Goal: Information Seeking & Learning: Learn about a topic

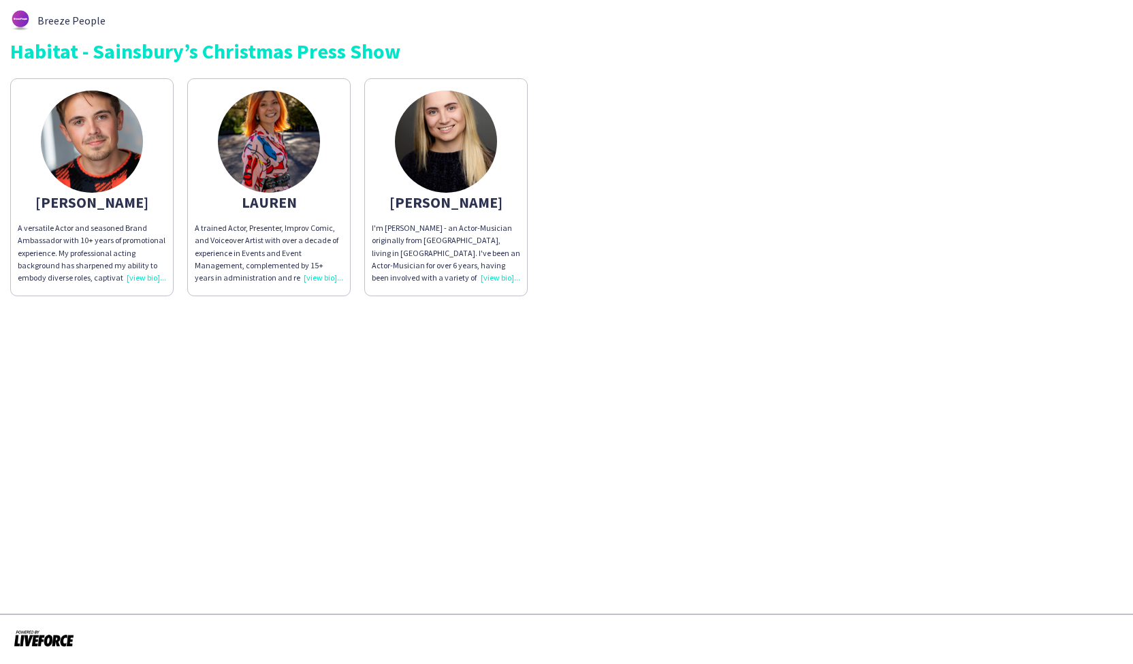
click at [143, 280] on div "A versatile Actor and seasoned Brand Ambassador with 10+ years of promotional e…" at bounding box center [92, 253] width 148 height 62
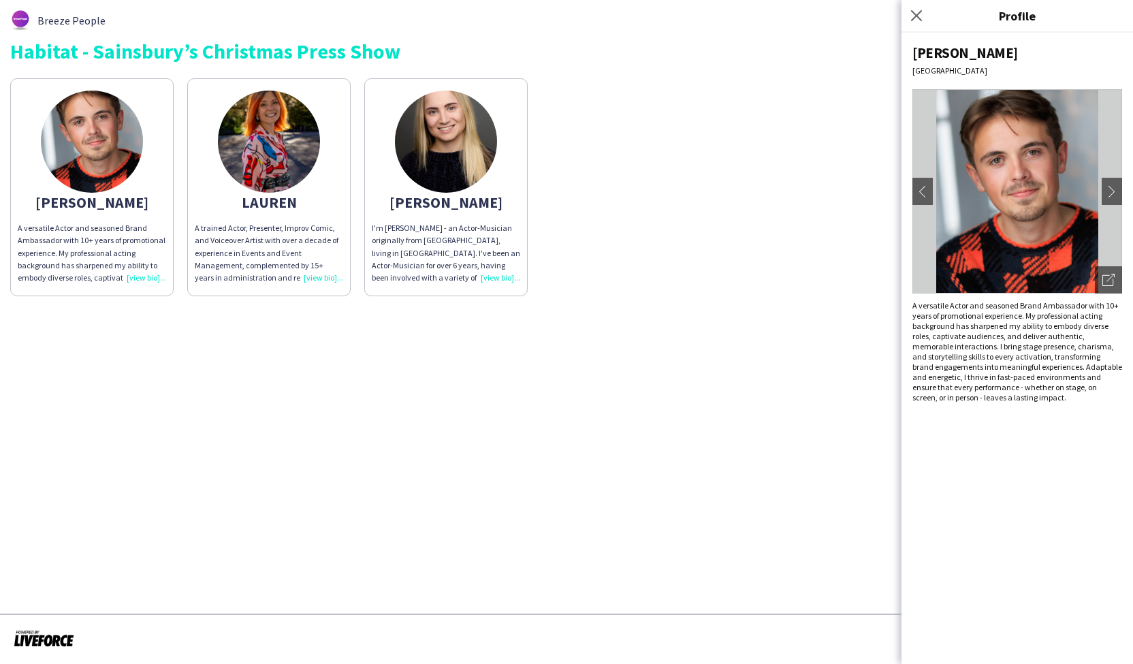
click at [272, 170] on img at bounding box center [269, 142] width 102 height 102
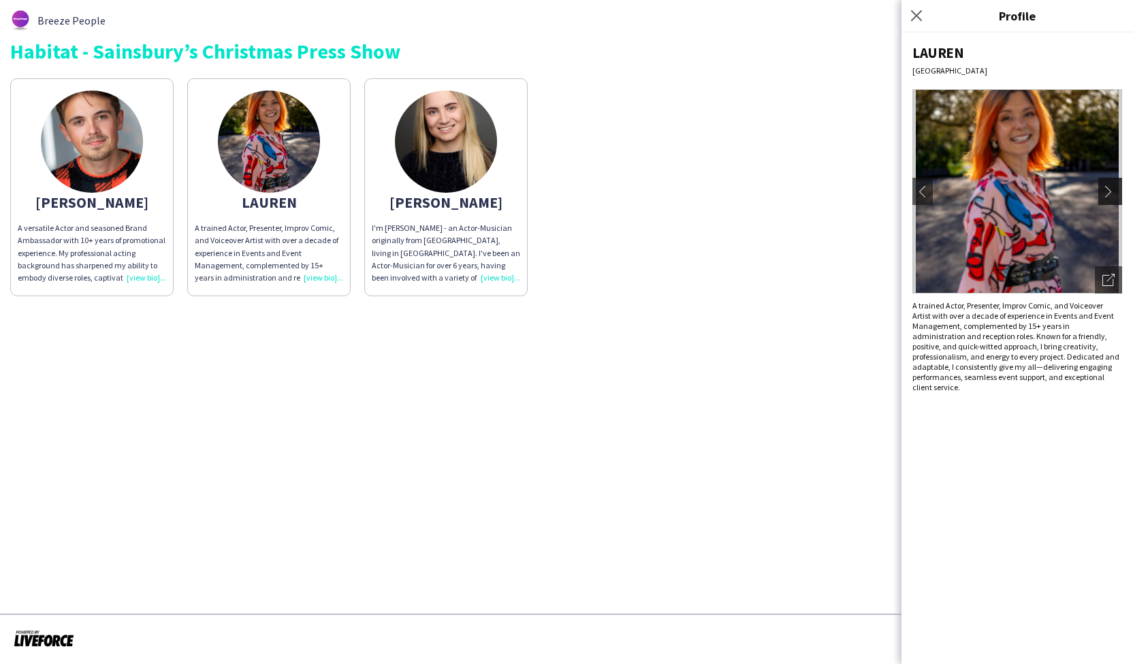
click at [1115, 195] on app-icon "chevron-right" at bounding box center [1112, 191] width 19 height 12
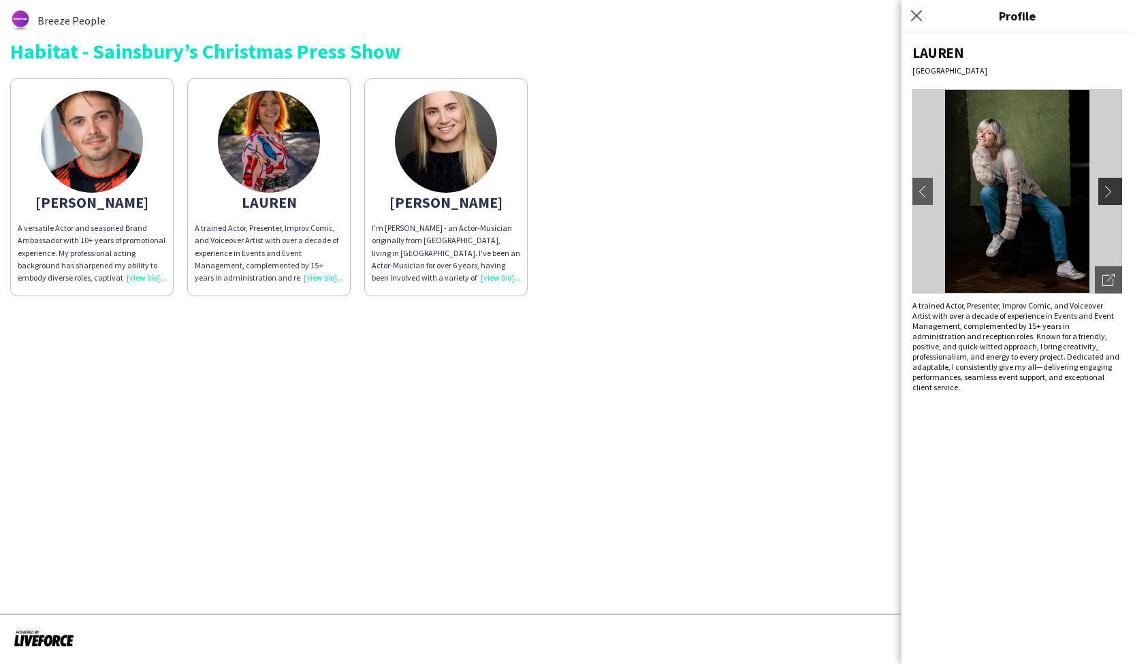
click at [1115, 195] on app-icon "chevron-right" at bounding box center [1112, 191] width 19 height 12
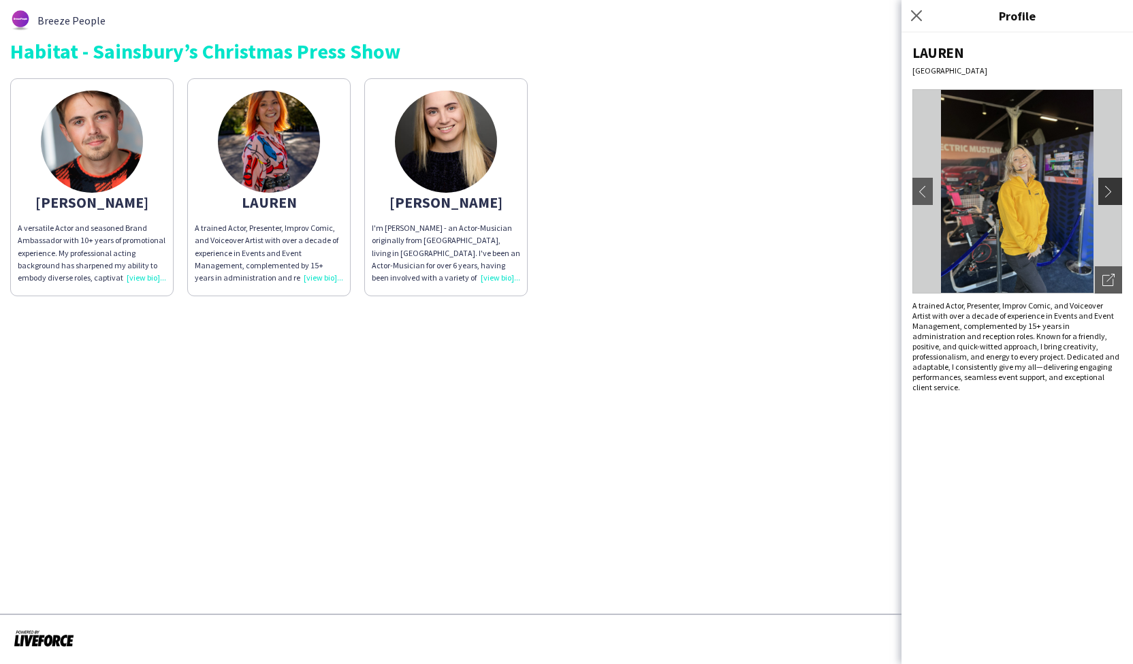
click at [1115, 195] on app-icon "chevron-right" at bounding box center [1112, 191] width 19 height 12
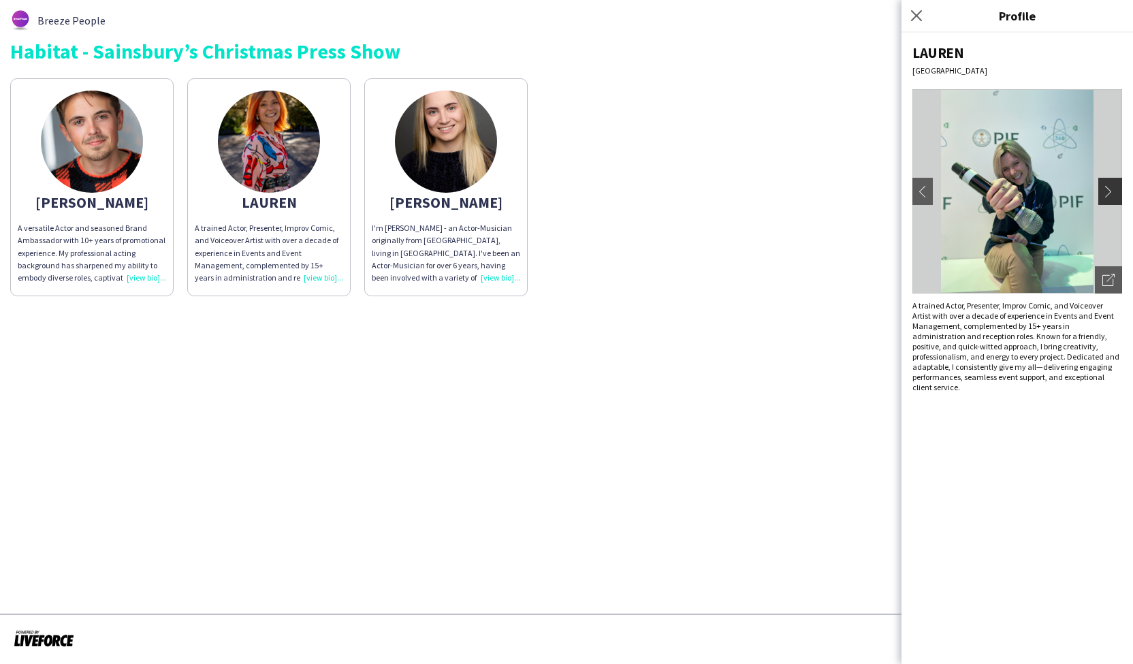
click at [1115, 195] on app-icon "chevron-right" at bounding box center [1112, 191] width 19 height 12
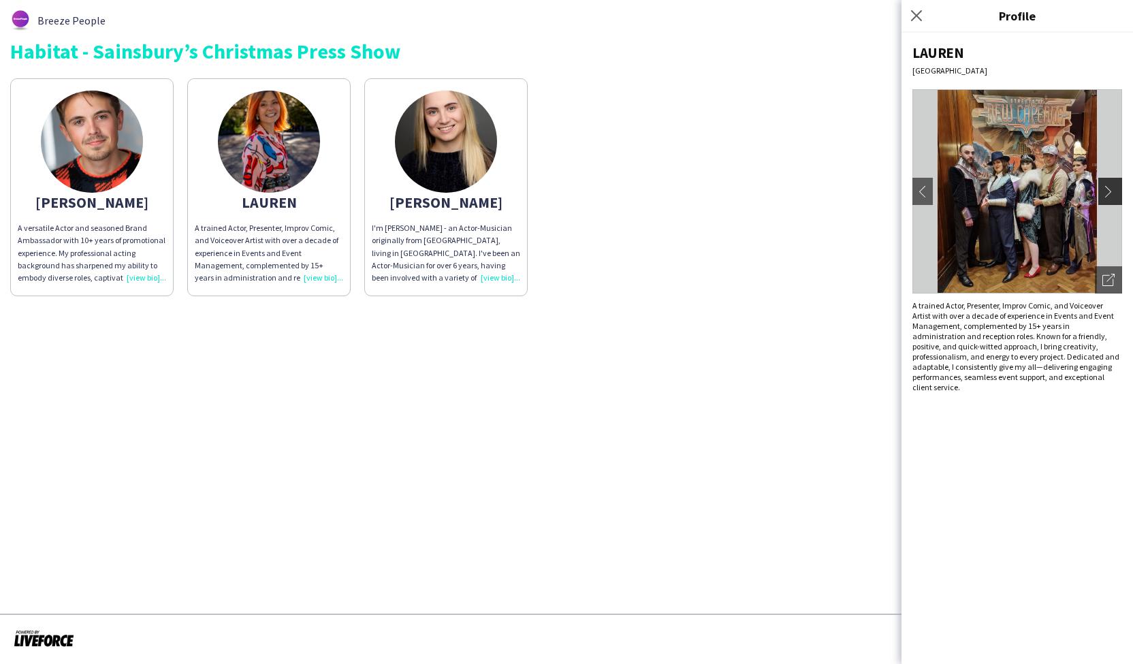
click at [1115, 195] on app-icon "chevron-right" at bounding box center [1112, 191] width 19 height 12
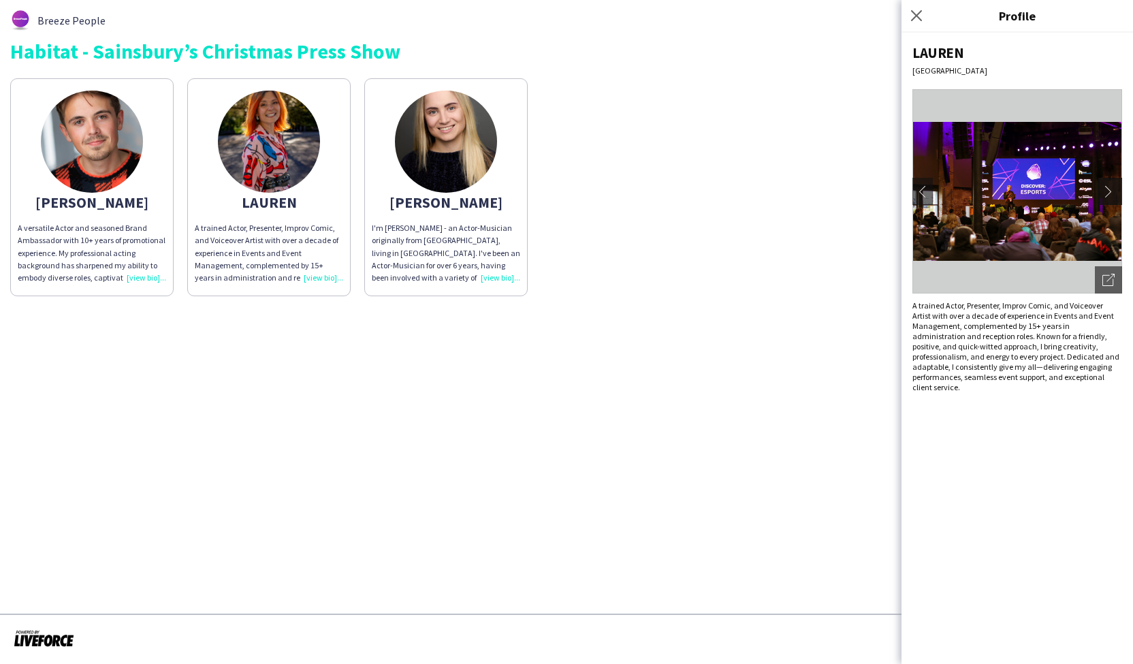
click at [1115, 195] on app-icon "chevron-right" at bounding box center [1112, 191] width 19 height 12
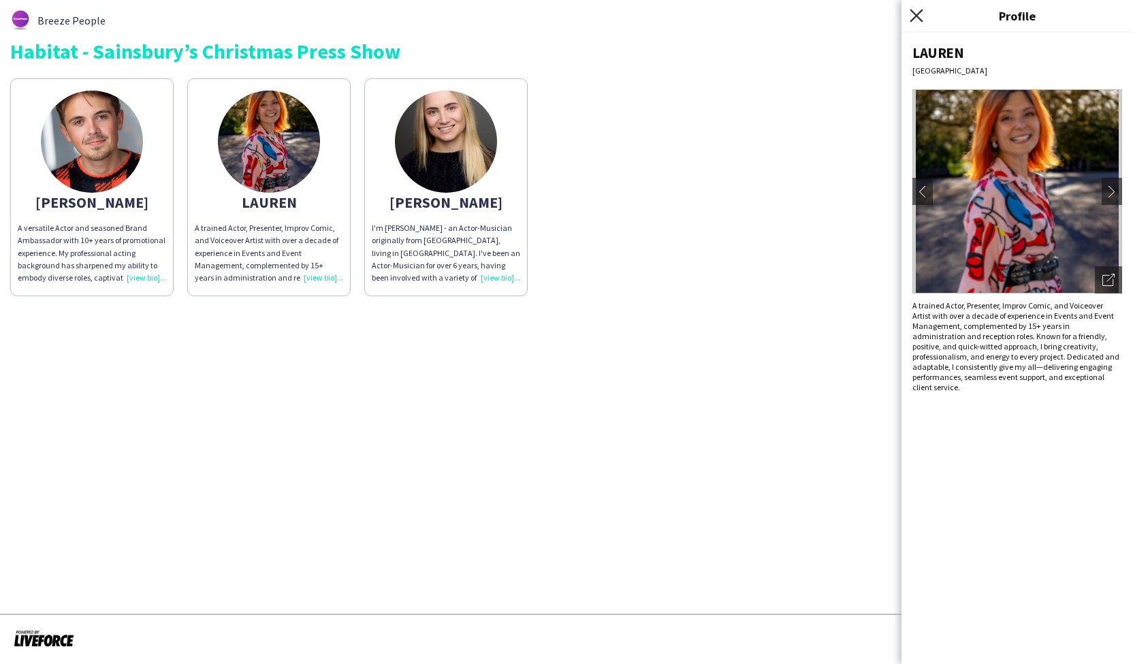
click at [920, 18] on icon at bounding box center [916, 15] width 13 height 13
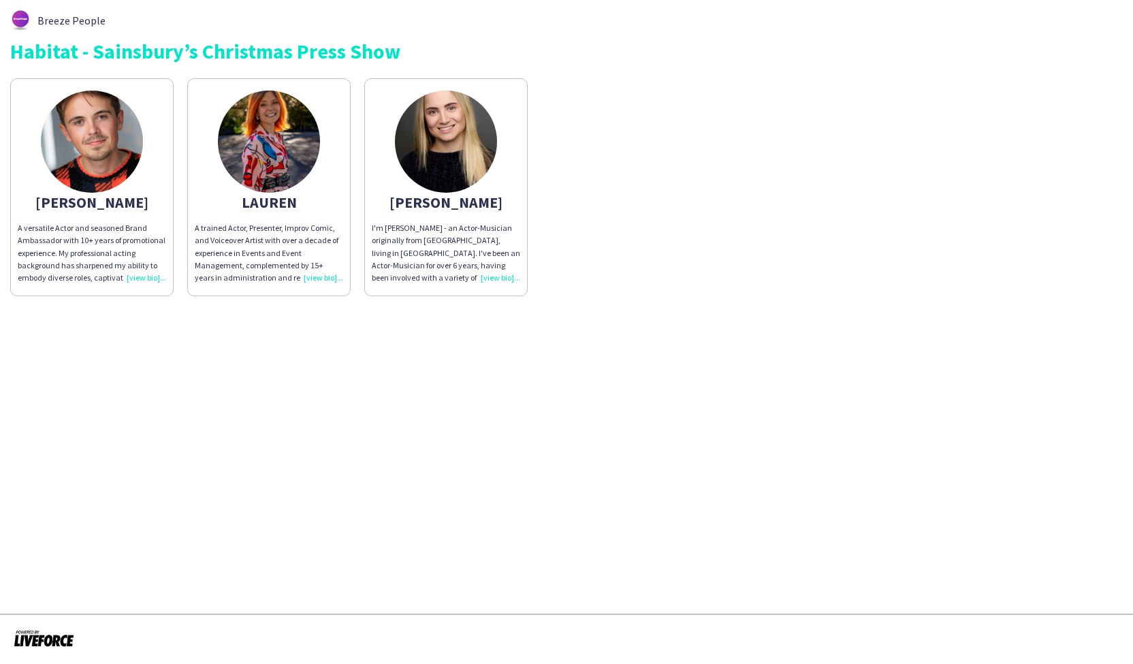
click at [438, 112] on img at bounding box center [446, 142] width 102 height 102
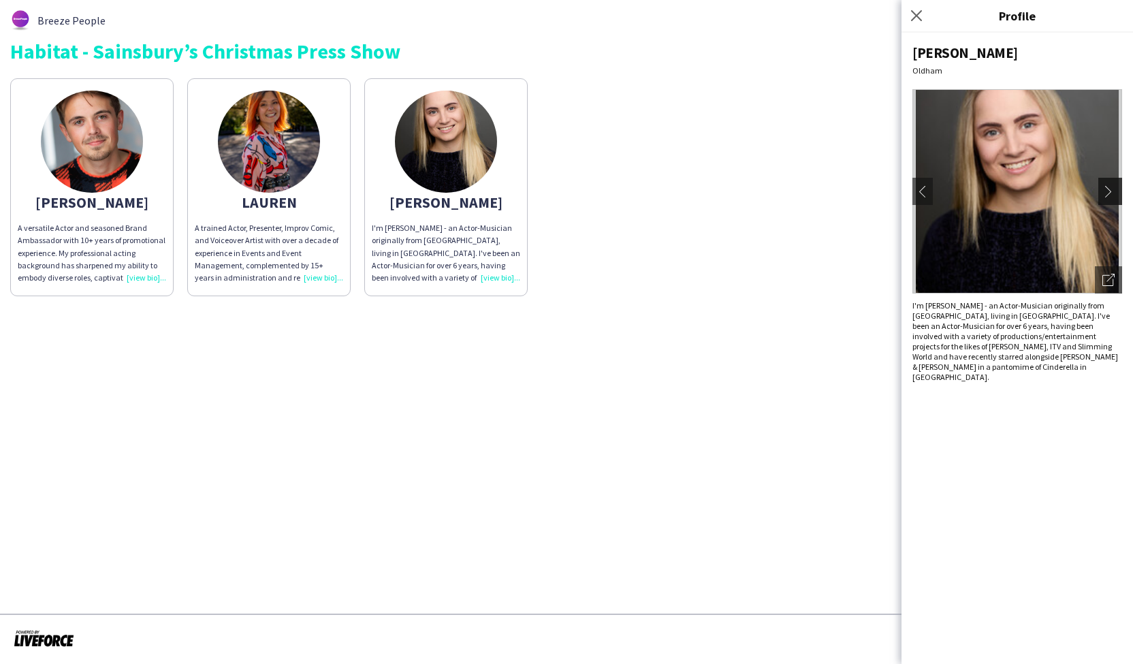
click at [1113, 195] on app-icon "chevron-right" at bounding box center [1112, 191] width 19 height 12
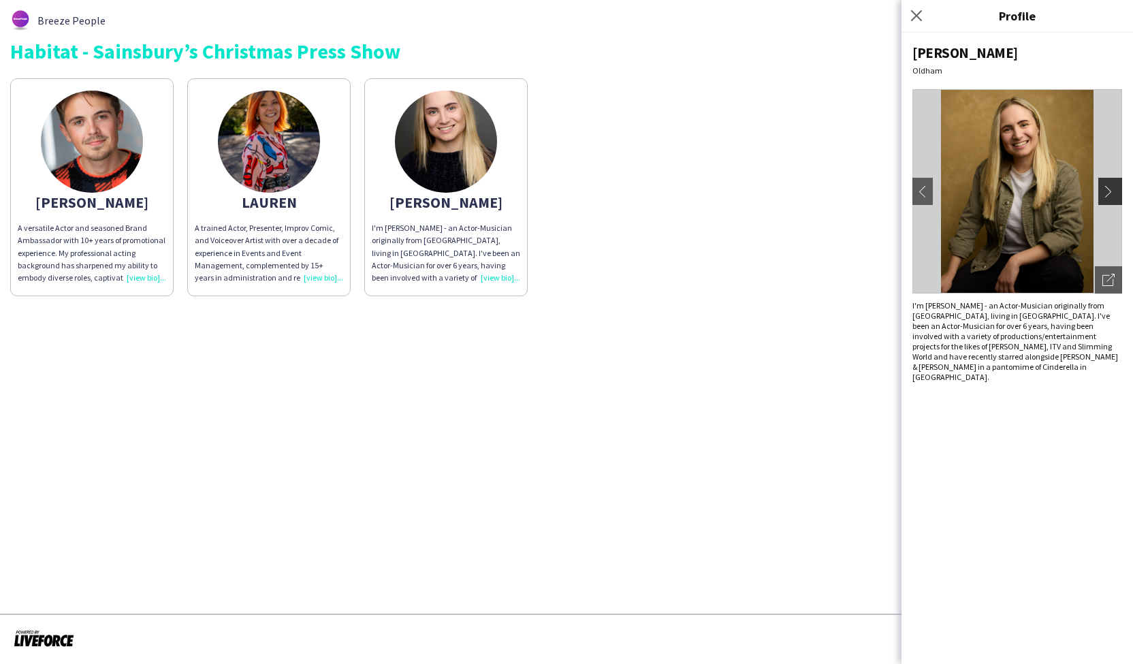
click at [1113, 195] on app-icon "chevron-right" at bounding box center [1112, 191] width 19 height 12
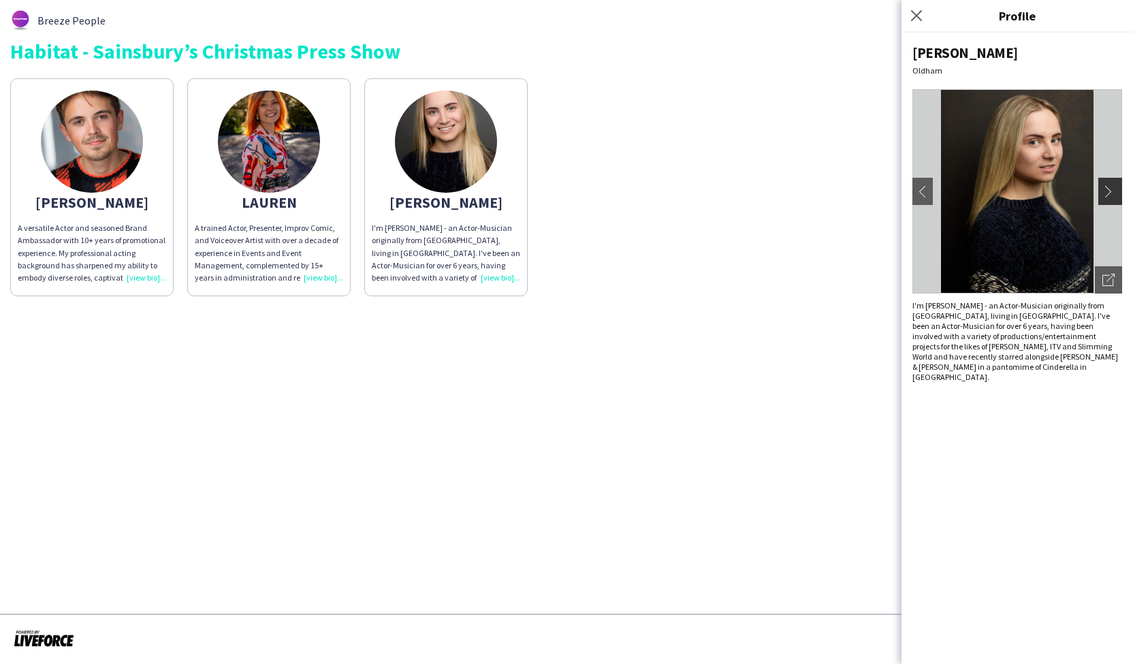
click at [1113, 195] on app-icon "chevron-right" at bounding box center [1112, 191] width 19 height 12
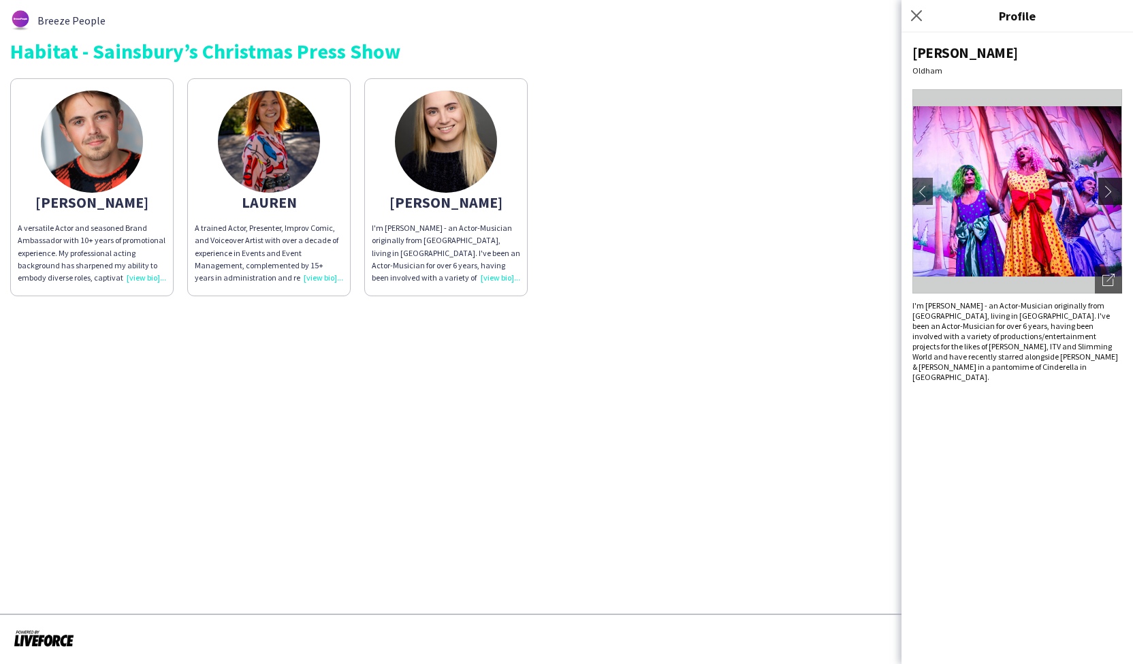
click at [1113, 195] on app-icon "chevron-right" at bounding box center [1112, 191] width 19 height 12
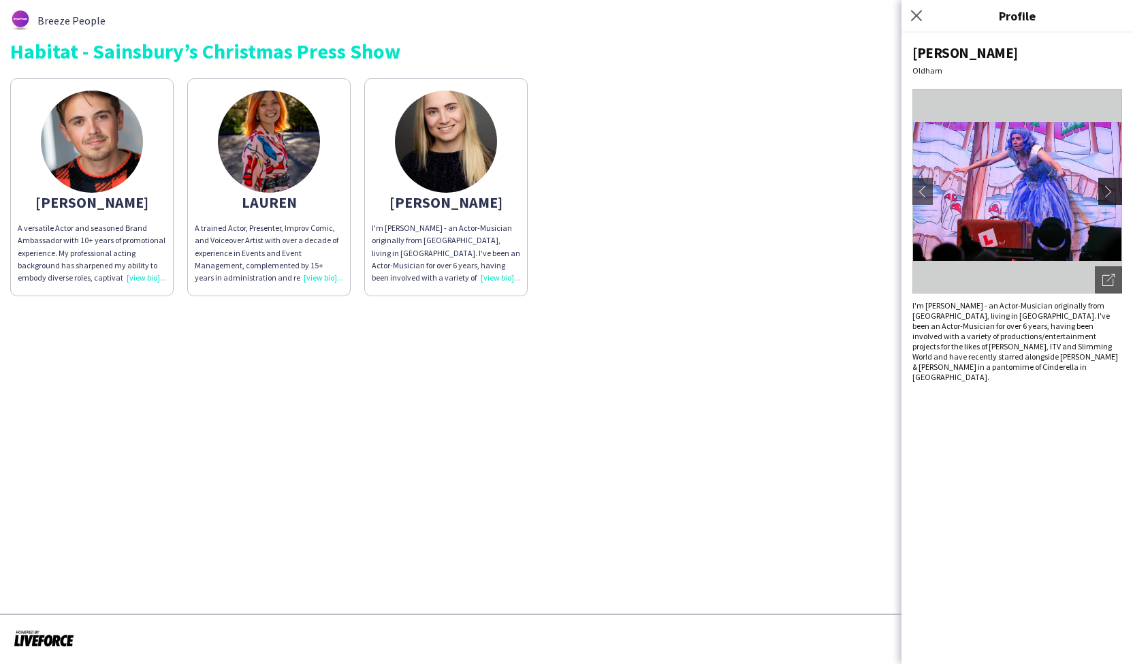
click at [1113, 195] on app-icon "chevron-right" at bounding box center [1112, 191] width 19 height 12
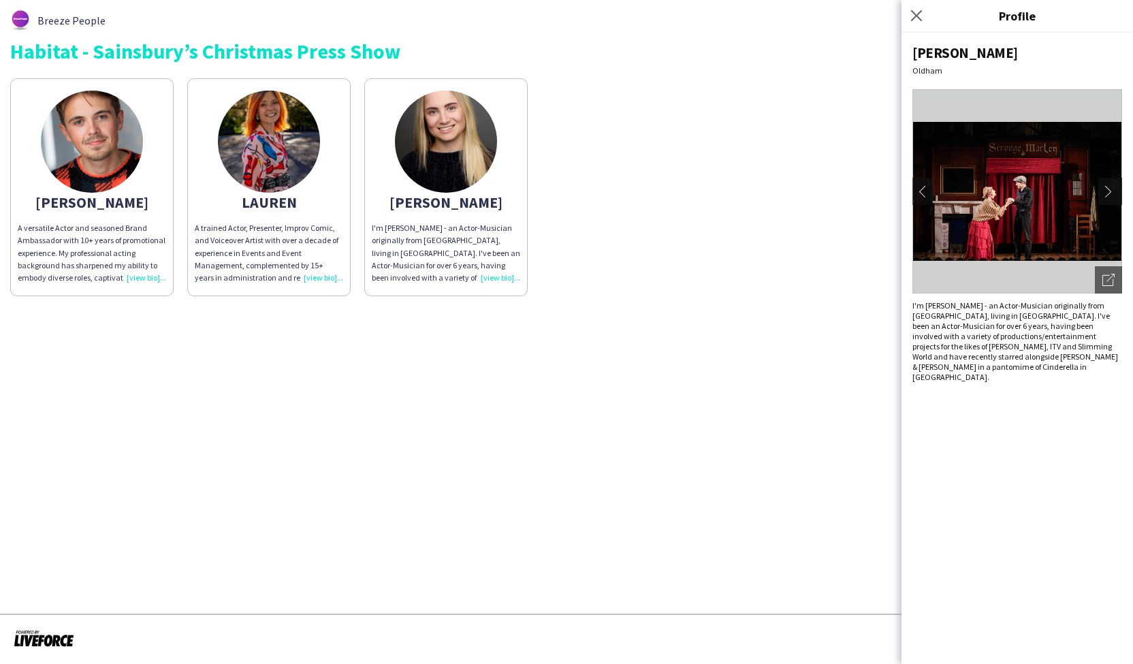
click at [1113, 195] on app-icon "chevron-right" at bounding box center [1112, 191] width 19 height 12
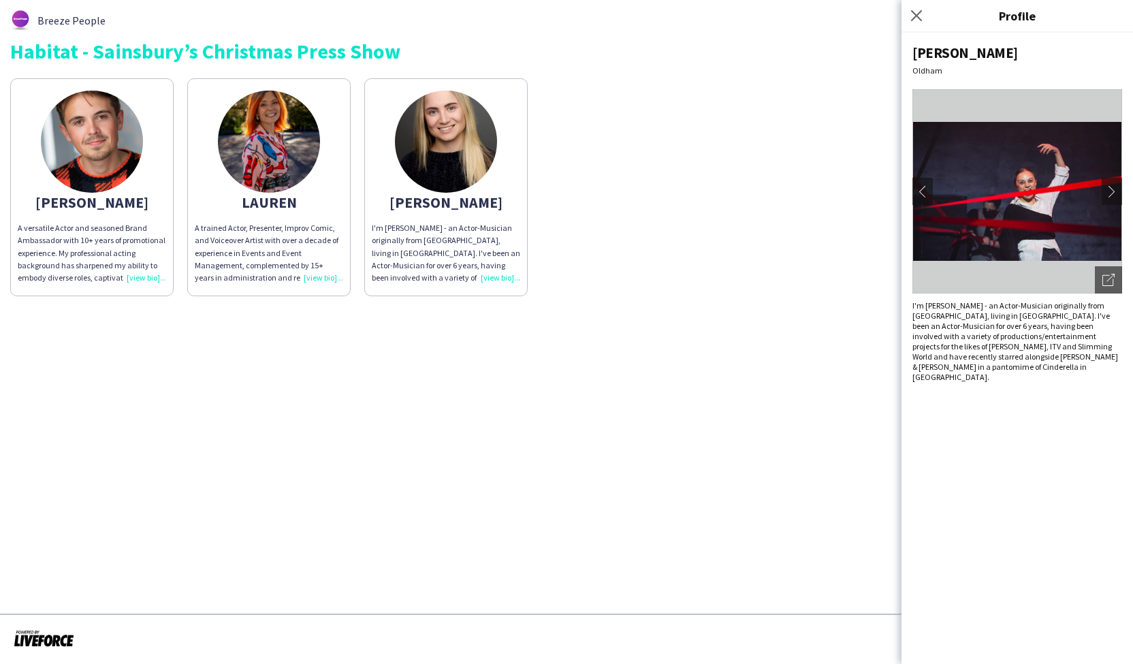
click at [108, 138] on img at bounding box center [92, 142] width 102 height 102
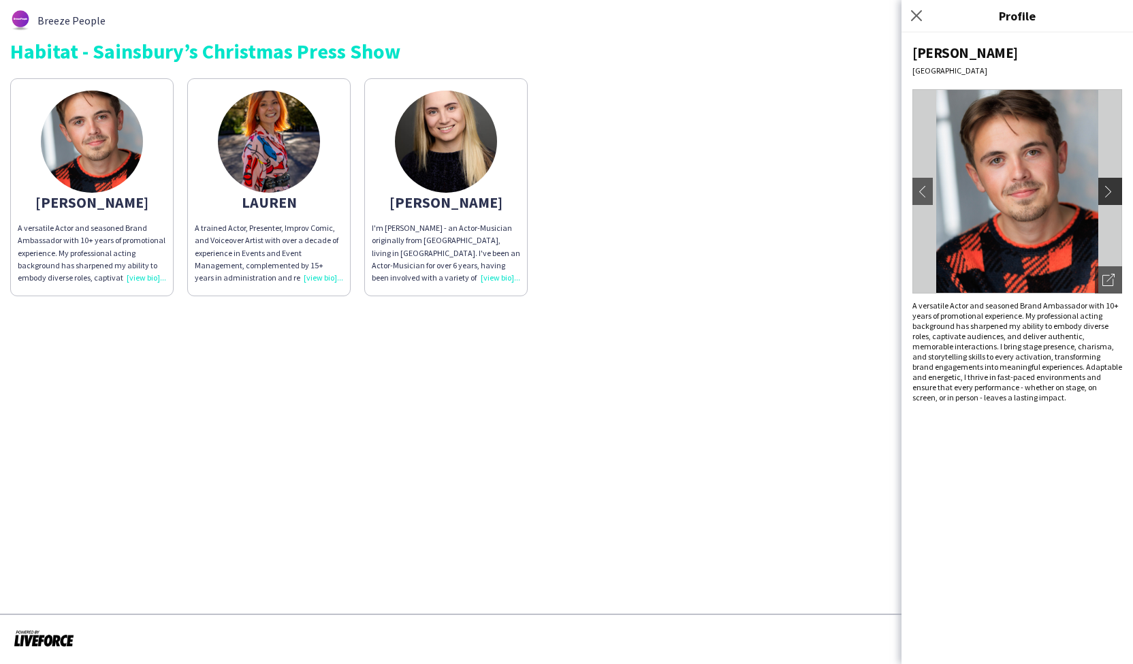
click at [1118, 189] on app-icon "chevron-right" at bounding box center [1112, 191] width 19 height 12
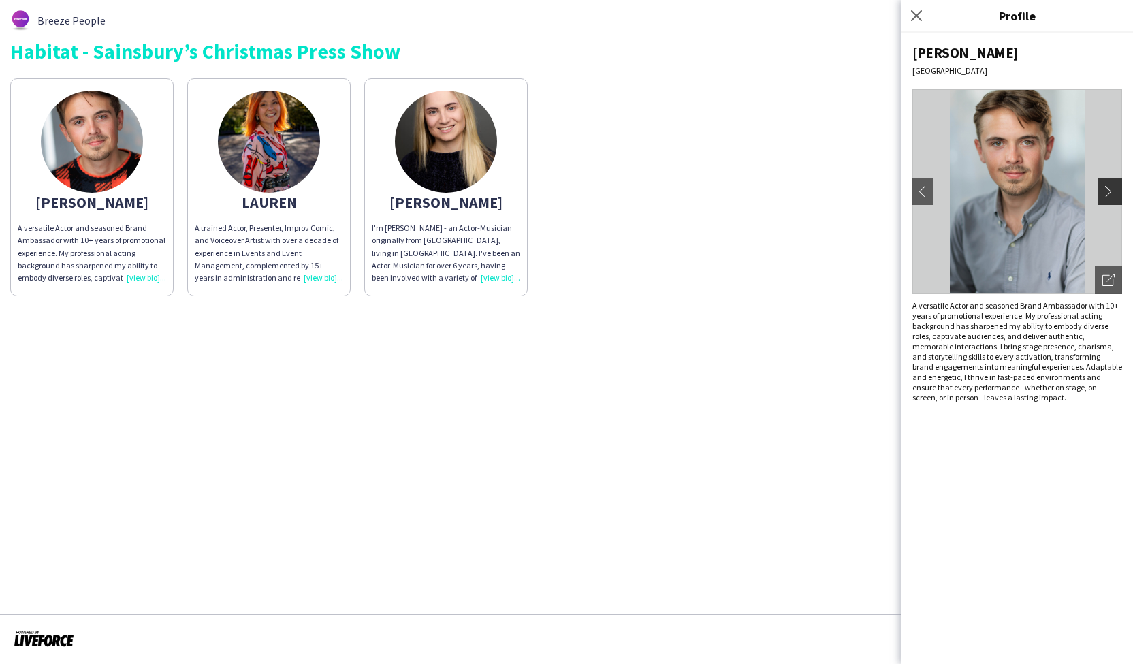
click at [1118, 189] on app-icon "chevron-right" at bounding box center [1112, 191] width 19 height 12
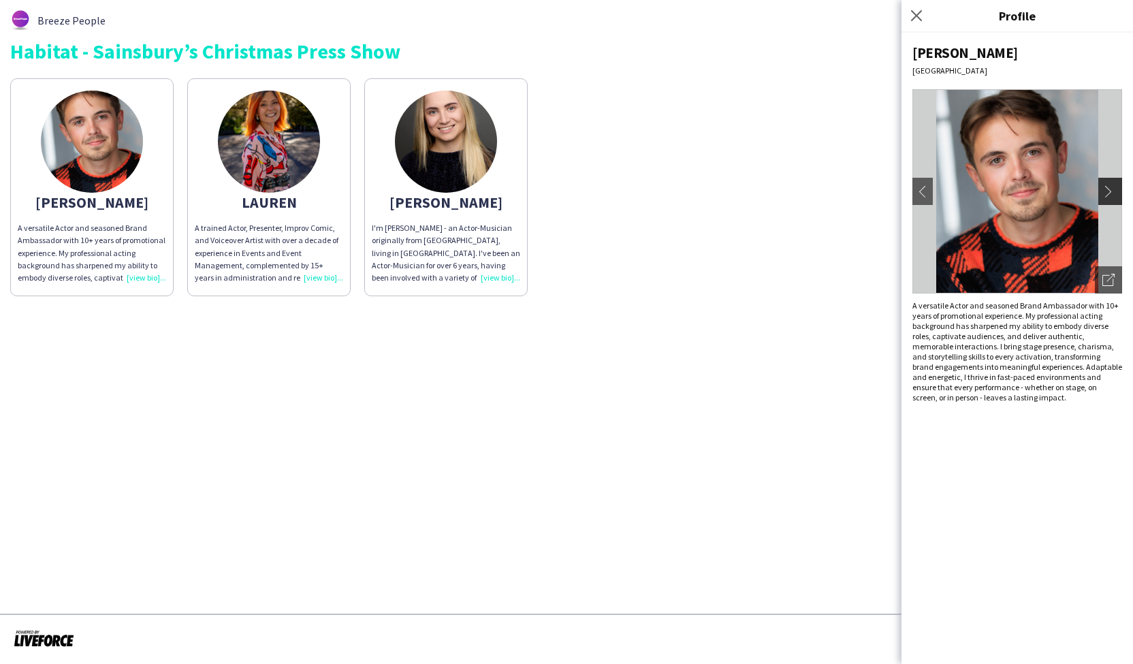
click at [1118, 189] on app-icon "chevron-right" at bounding box center [1112, 191] width 19 height 12
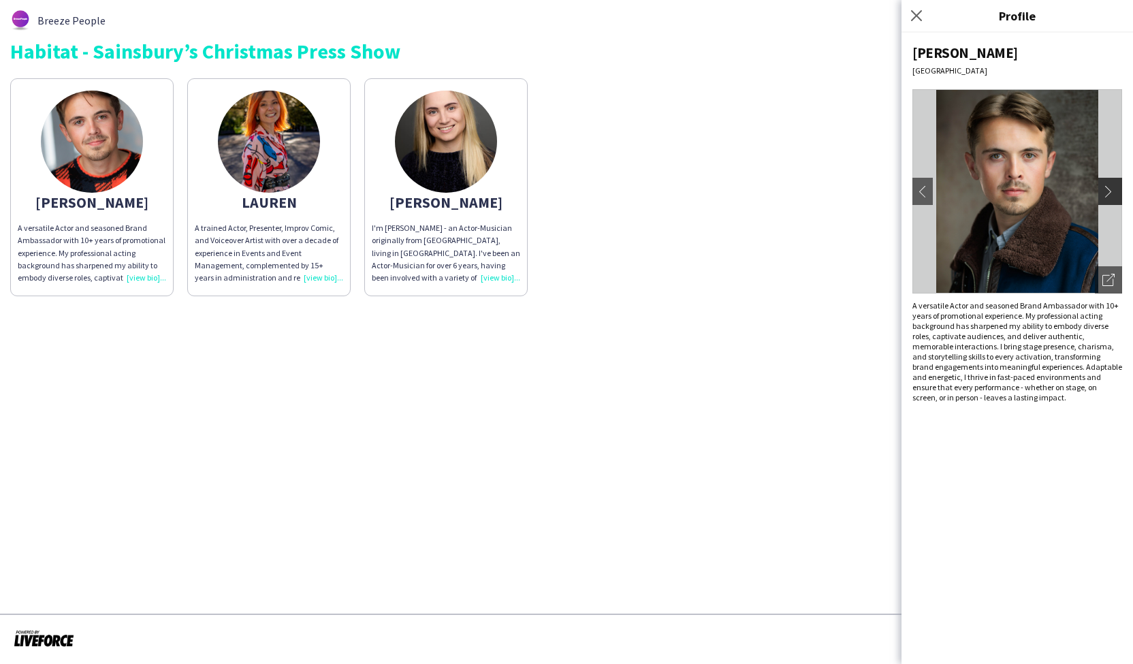
click at [1118, 189] on app-icon "chevron-right" at bounding box center [1112, 191] width 19 height 12
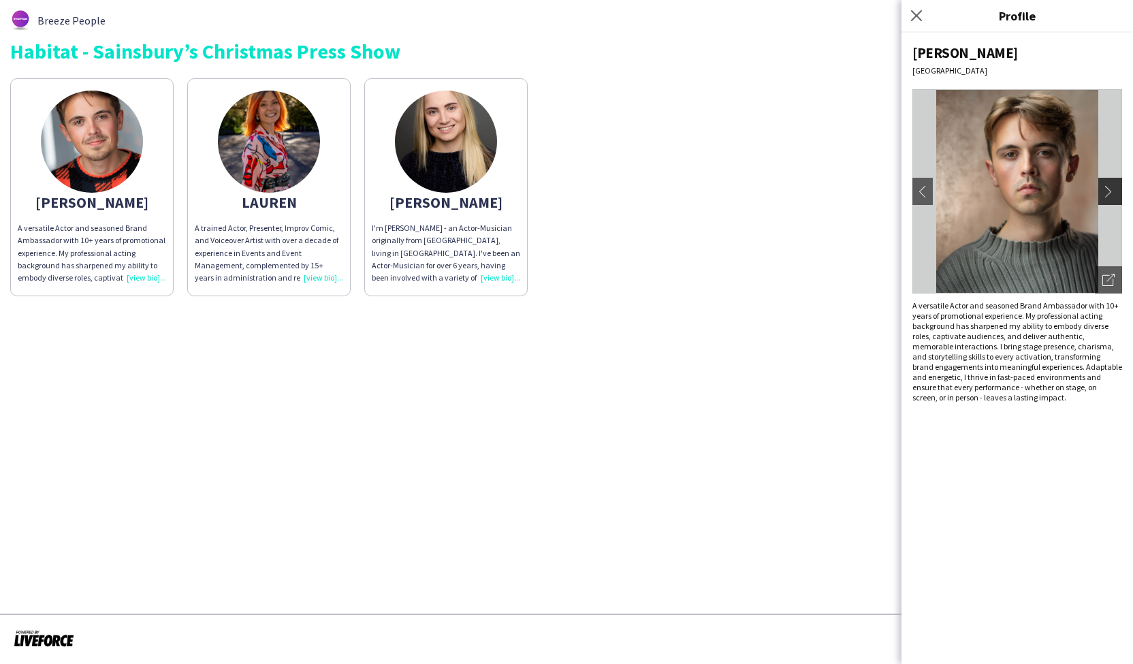
click at [1118, 189] on app-icon "chevron-right" at bounding box center [1112, 191] width 19 height 12
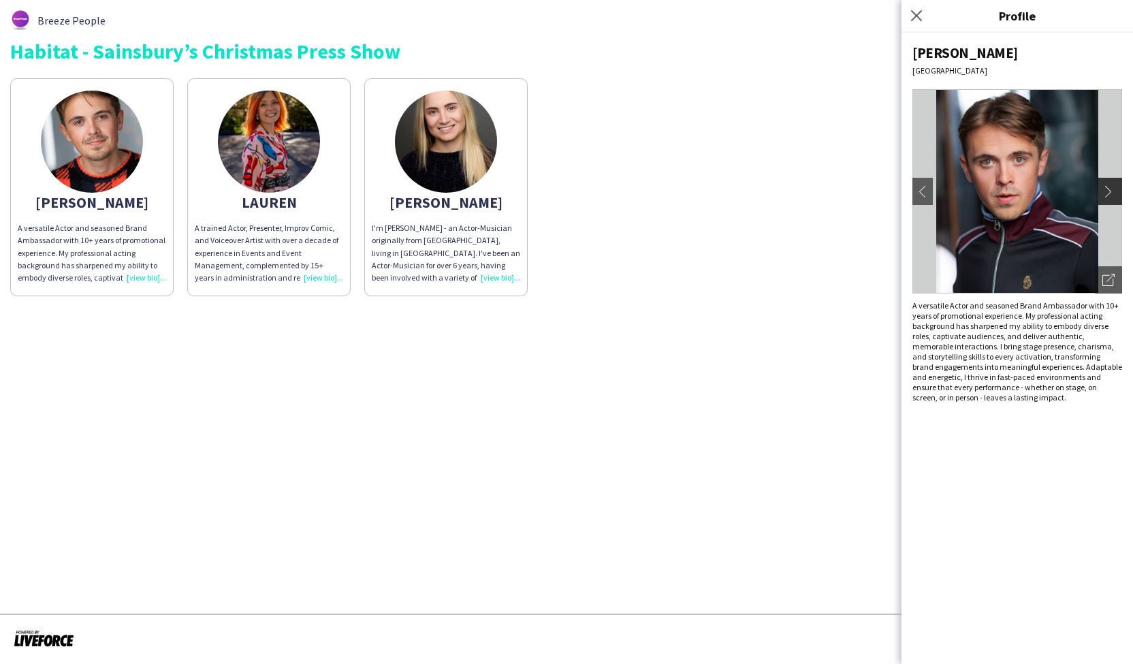
click at [1118, 189] on app-icon "chevron-right" at bounding box center [1112, 191] width 19 height 12
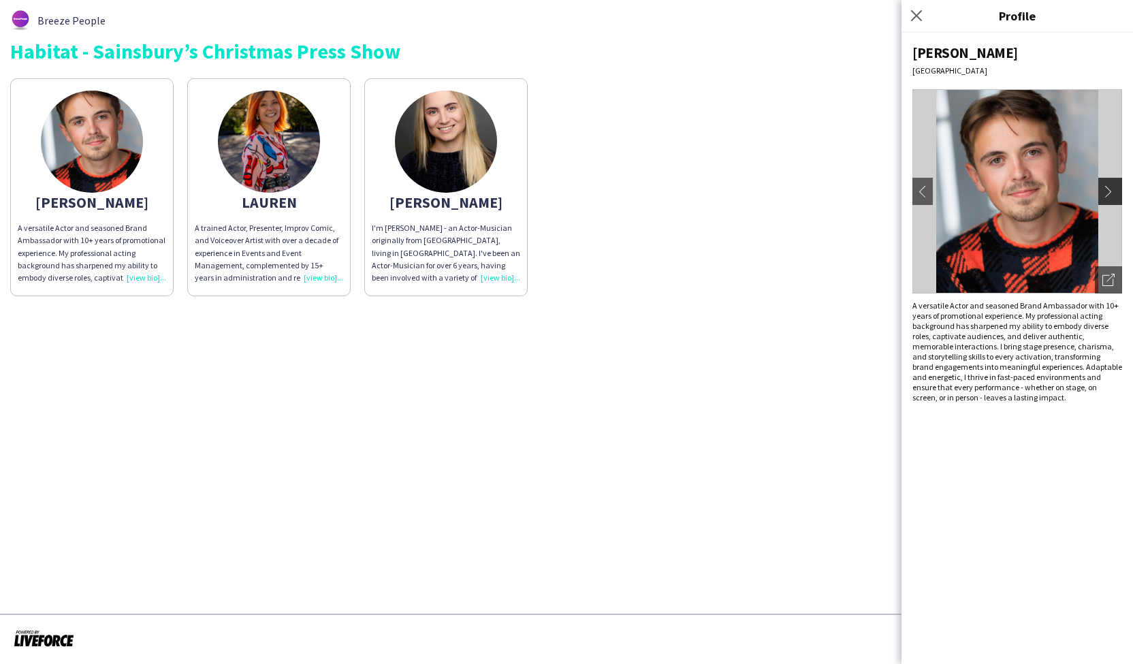
click at [1118, 189] on app-icon "chevron-right" at bounding box center [1112, 191] width 19 height 12
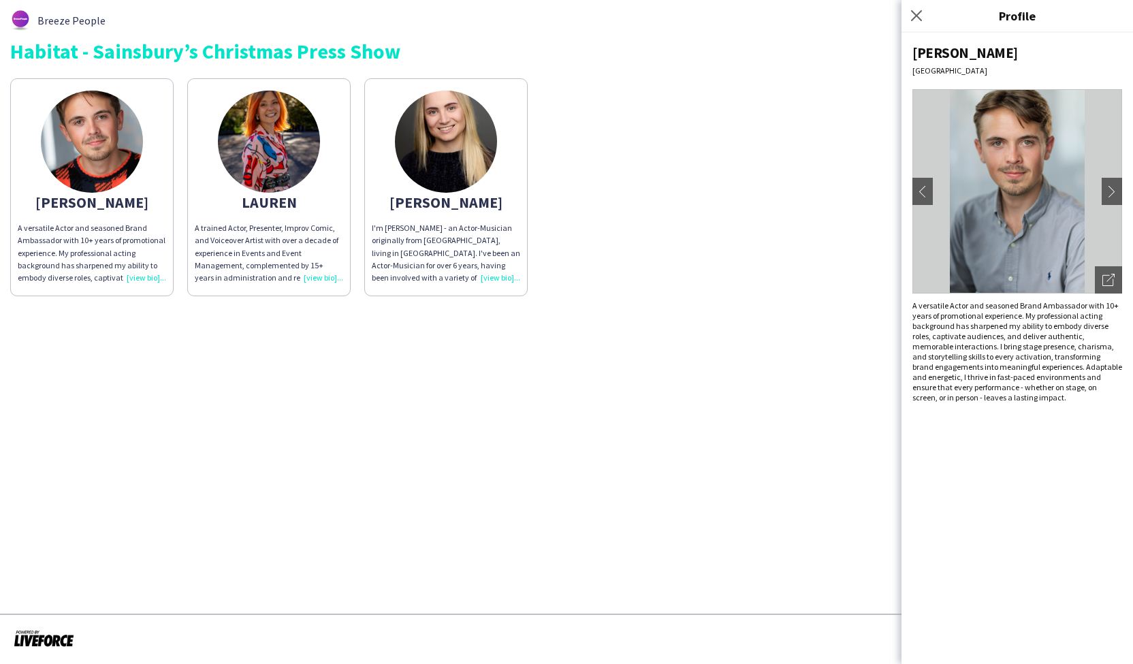
click at [815, 223] on div "[PERSON_NAME] A versatile Actor and seasoned Brand Ambassador with 10+ years of…" at bounding box center [566, 184] width 1113 height 225
